Goal: Task Accomplishment & Management: Manage account settings

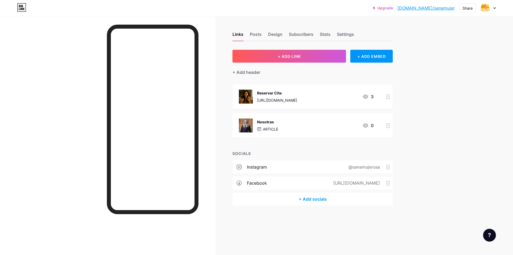
click at [322, 119] on div "Nosotras ARTICLE 0" at bounding box center [306, 125] width 135 height 14
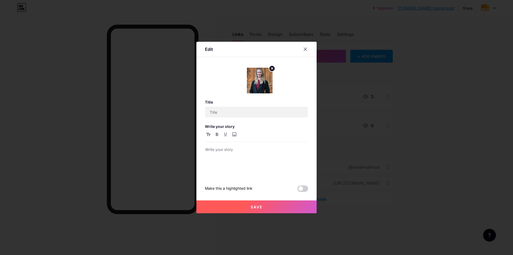
type input "Nosotras"
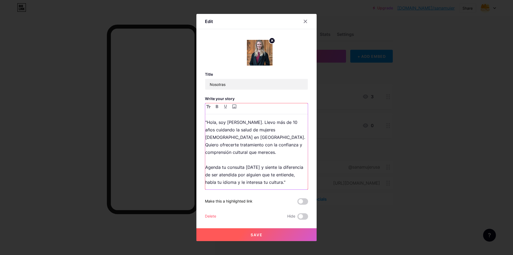
click at [300, 145] on p ""Hola, soy [PERSON_NAME]. Llevo más de 10 años cuidando la salud de mujeres [DE…" at bounding box center [256, 151] width 103 height 67
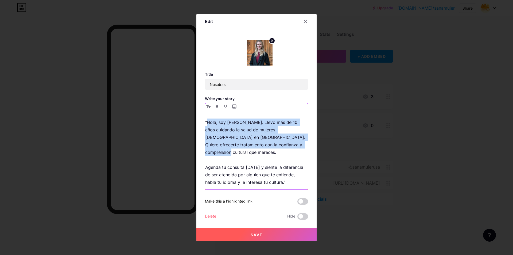
drag, startPoint x: 301, startPoint y: 145, endPoint x: 207, endPoint y: 125, distance: 96.4
click at [207, 125] on p ""Hola, soy [PERSON_NAME]. Llevo más de 10 años cuidando la salud de mujeres [DE…" at bounding box center [256, 151] width 103 height 67
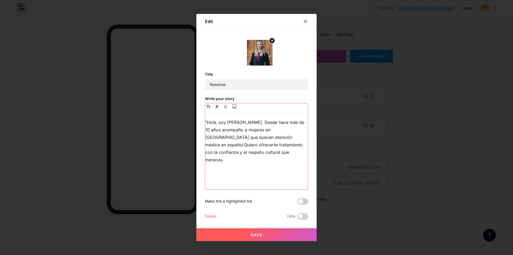
click at [263, 135] on p ""Hola, soy [PERSON_NAME]. Desde hace más de 10 años acompaño a mujeres en [GEOG…" at bounding box center [256, 140] width 103 height 45
click at [228, 175] on p "Agenda tu consulta [DATE] y siente la diferencia de ser atendida por alguien qu…" at bounding box center [256, 197] width 103 height 45
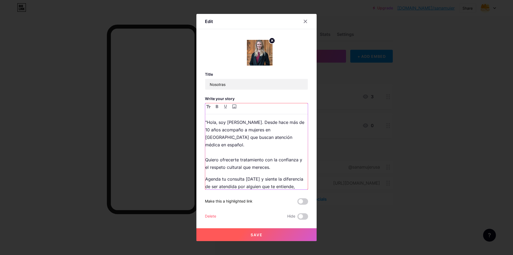
click at [220, 148] on p ""Hola, soy [PERSON_NAME]. Desde hace más de 10 años acompaño a mujeres en [GEOG…" at bounding box center [256, 144] width 103 height 52
click at [216, 146] on p ""Hola, soy [PERSON_NAME]. Desde hace más de 10 años acompaño a mujeres en [GEOG…" at bounding box center [256, 144] width 103 height 52
click at [210, 117] on div ""Hola, soy [PERSON_NAME]. Desde hace más de 10 años acompaño a mujeres en [GEOG…" at bounding box center [256, 146] width 103 height 86
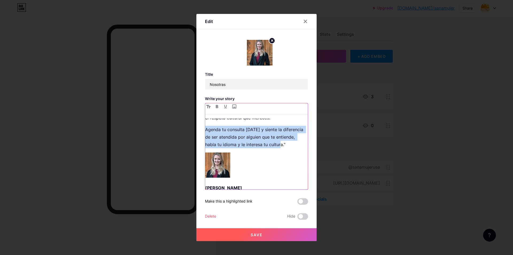
scroll to position [41, 0]
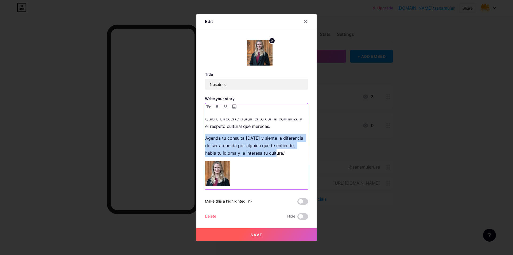
drag, startPoint x: 205, startPoint y: 171, endPoint x: 270, endPoint y: 145, distance: 69.4
click at [270, 145] on p "Agenda tu consulta [DATE] y siente la diferencia de ser atendida por alguien qu…" at bounding box center [256, 145] width 103 height 22
paste div
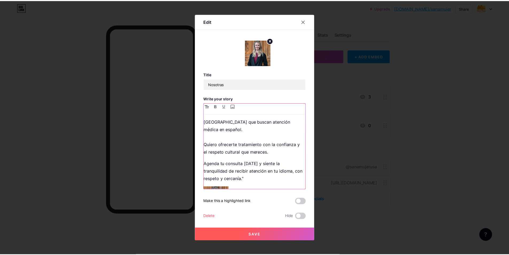
scroll to position [53, 0]
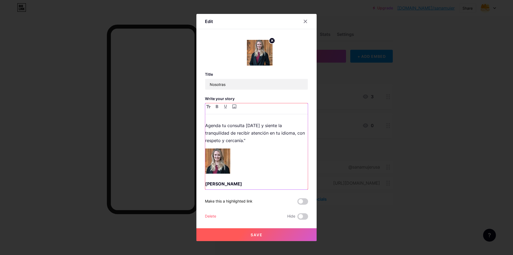
click at [206, 183] on p "[PERSON_NAME] Fundadora de [PERSON_NAME]" at bounding box center [256, 187] width 103 height 15
click at [272, 170] on div ""Hola, soy [PERSON_NAME]. Desde hace más de 10 años acompaño a mujeres en [GEOG…" at bounding box center [256, 153] width 103 height 71
click at [270, 182] on p "[PERSON_NAME] CEO y Fundadora de Sana" at bounding box center [256, 187] width 103 height 15
click at [259, 234] on span "Save" at bounding box center [257, 234] width 12 height 5
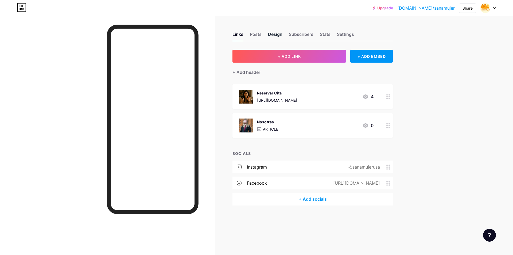
click at [270, 33] on div "Design" at bounding box center [275, 36] width 14 height 10
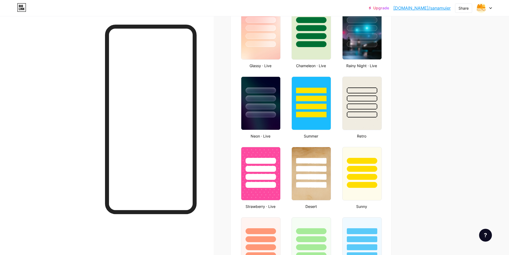
scroll to position [107, 0]
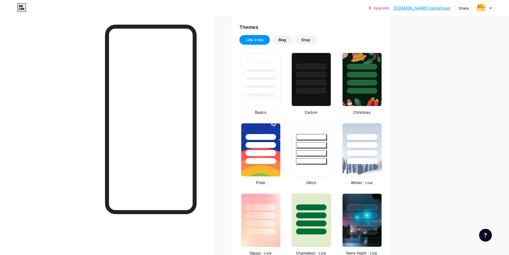
type input "#f9f9f5"
type input "#f9c85d"
type input "#000000"
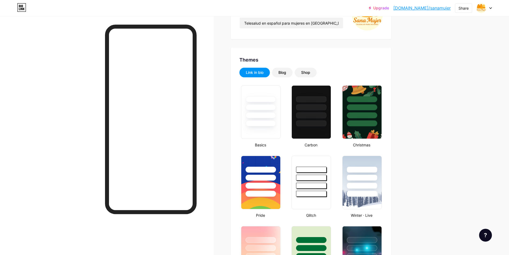
scroll to position [8, 0]
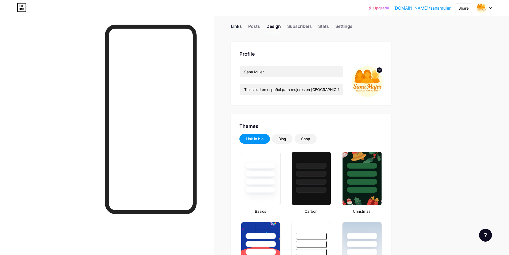
click at [242, 24] on div "Links" at bounding box center [236, 28] width 11 height 10
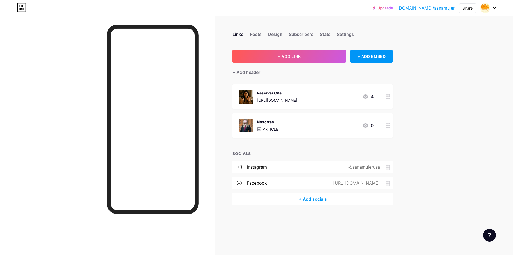
click at [315, 89] on div "Reservar Cita [URL][DOMAIN_NAME] 4" at bounding box center [306, 96] width 135 height 14
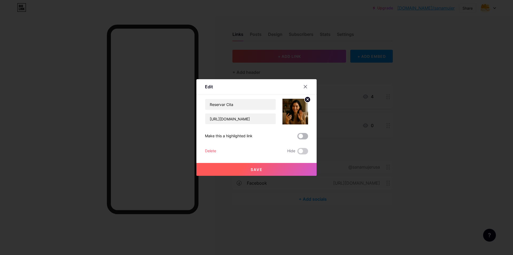
click at [306, 137] on span at bounding box center [302, 136] width 11 height 6
click at [297, 137] on input "checkbox" at bounding box center [297, 137] width 0 height 0
click at [285, 166] on button "Save" at bounding box center [256, 169] width 120 height 13
